Goal: Entertainment & Leisure: Consume media (video, audio)

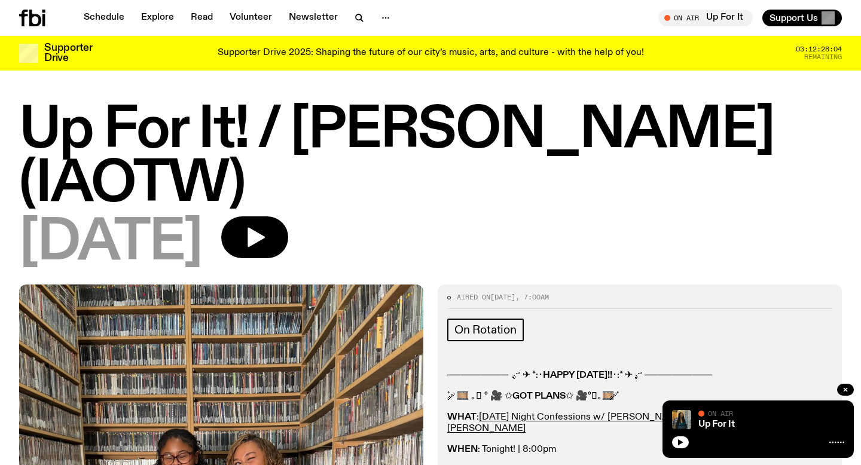
scroll to position [297, 0]
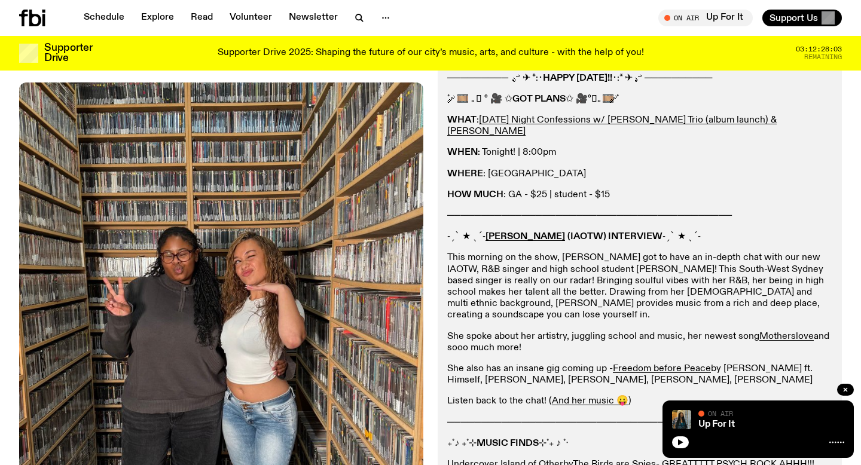
click at [39, 15] on icon at bounding box center [35, 18] width 12 height 17
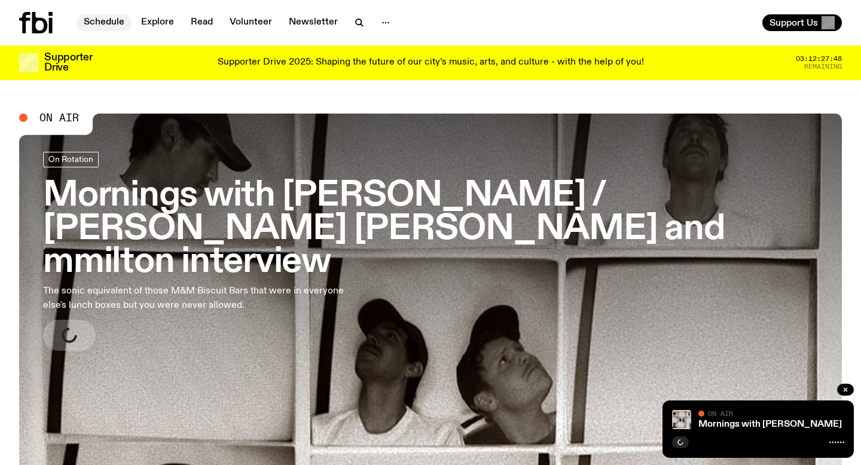
click at [97, 16] on link "Schedule" at bounding box center [104, 22] width 55 height 17
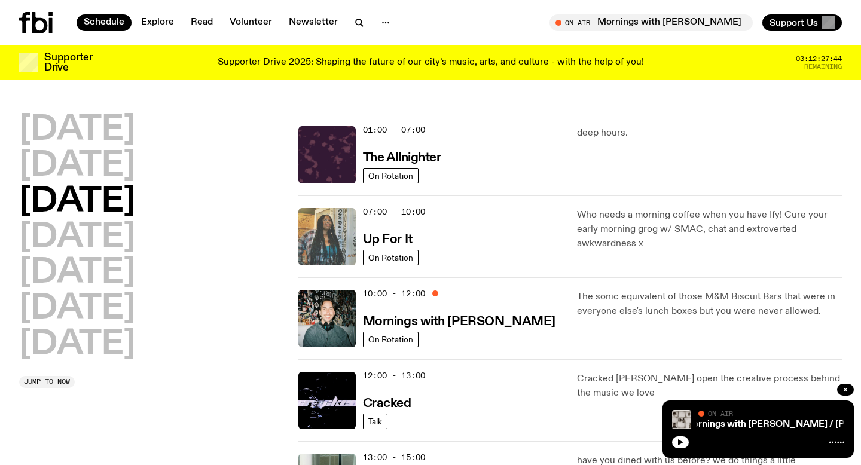
click at [349, 247] on img at bounding box center [326, 236] width 57 height 57
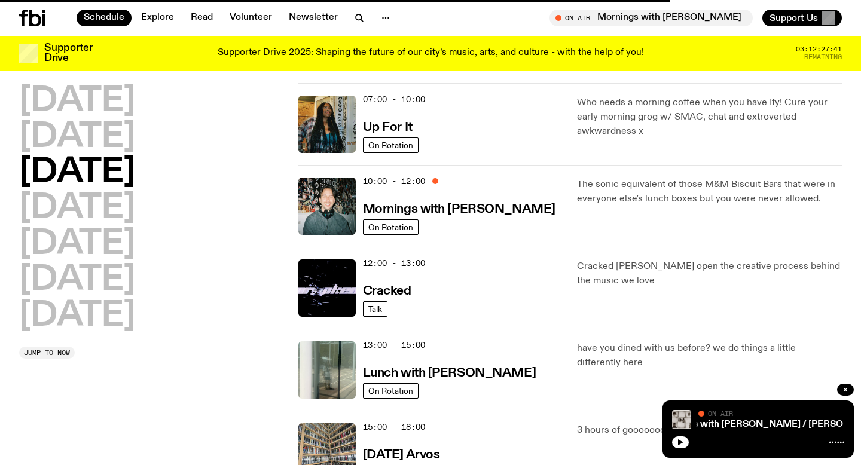
scroll to position [105, 0]
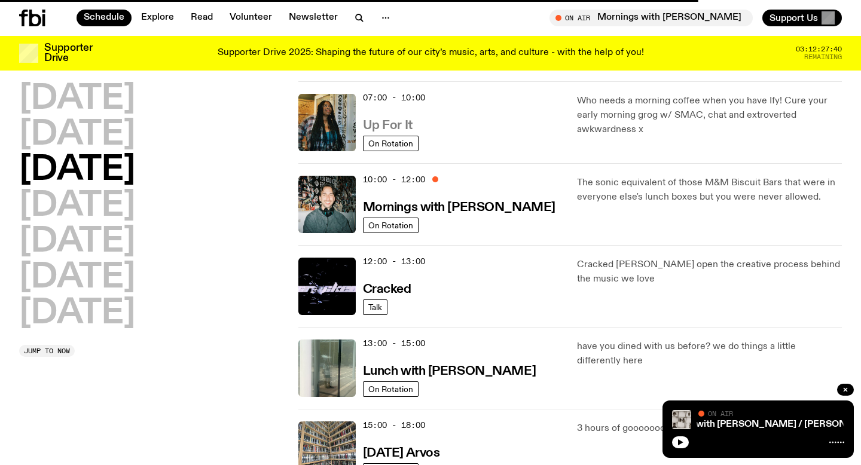
click at [380, 120] on h3 "Up For It" at bounding box center [388, 126] width 50 height 13
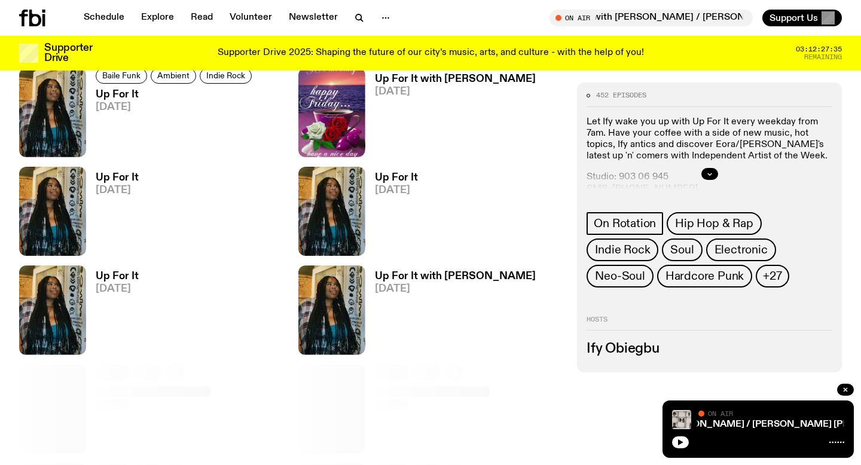
scroll to position [573, 0]
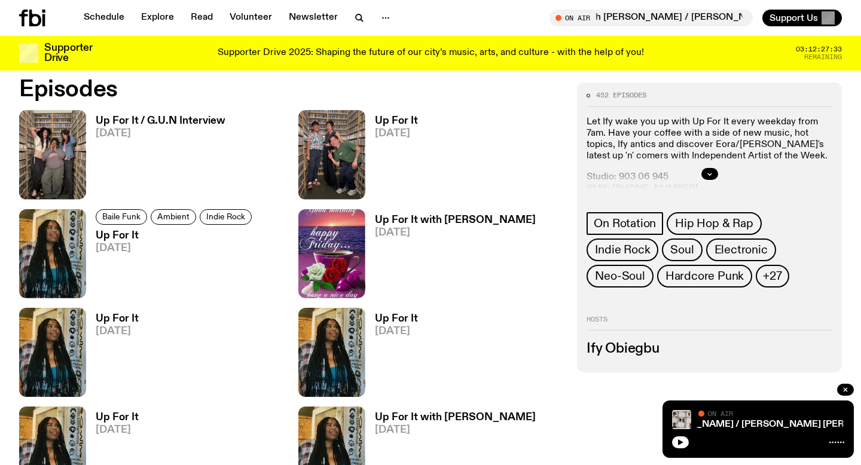
click at [159, 125] on h3 "Up For It / G.U.N Interview" at bounding box center [161, 121] width 130 height 10
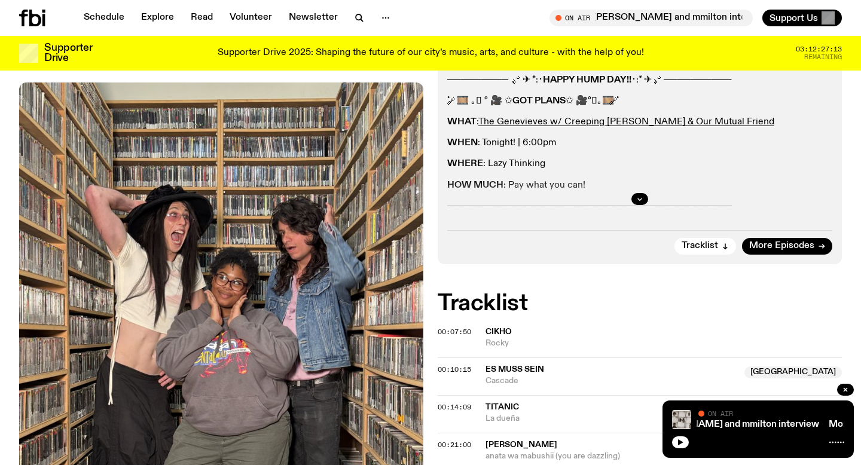
scroll to position [241, 0]
click at [636, 197] on icon "button" at bounding box center [639, 199] width 7 height 7
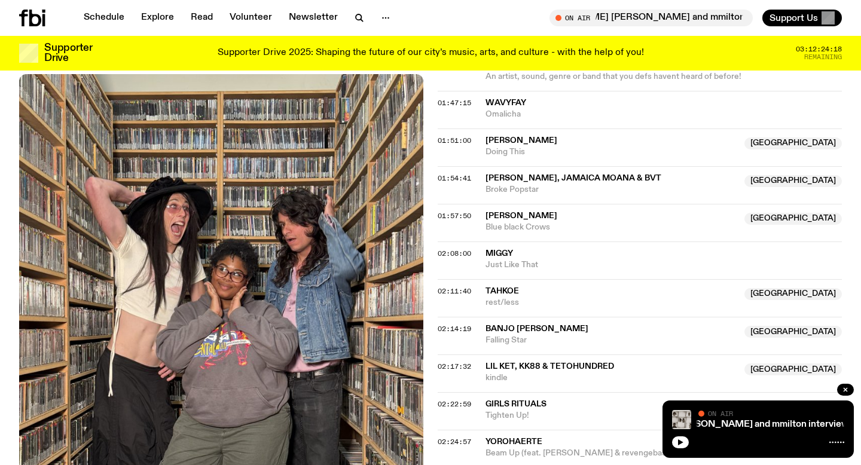
scroll to position [1494, 0]
